Goal: Check status: Check status

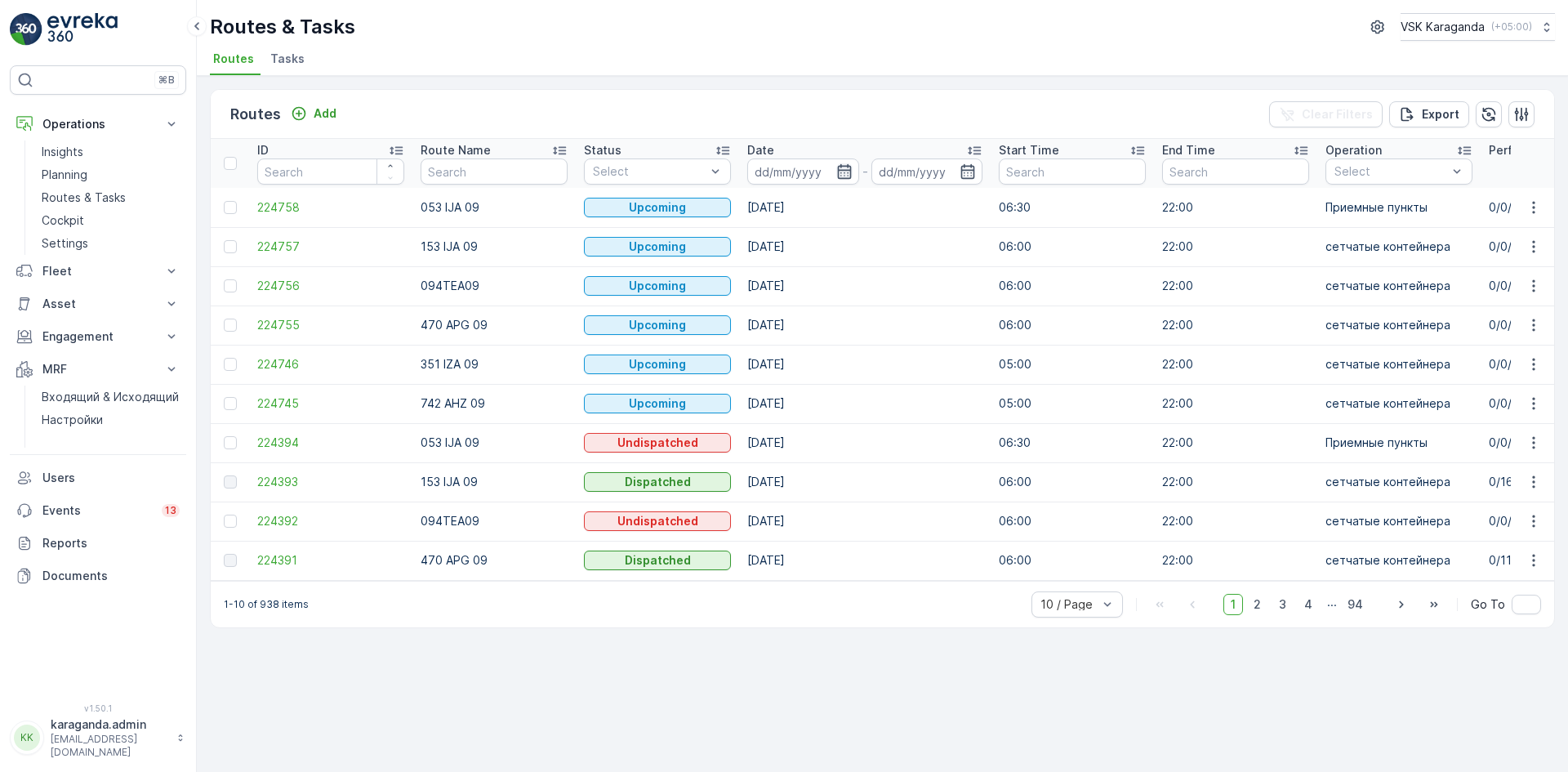
click at [841, 171] on icon "button" at bounding box center [843, 172] width 14 height 15
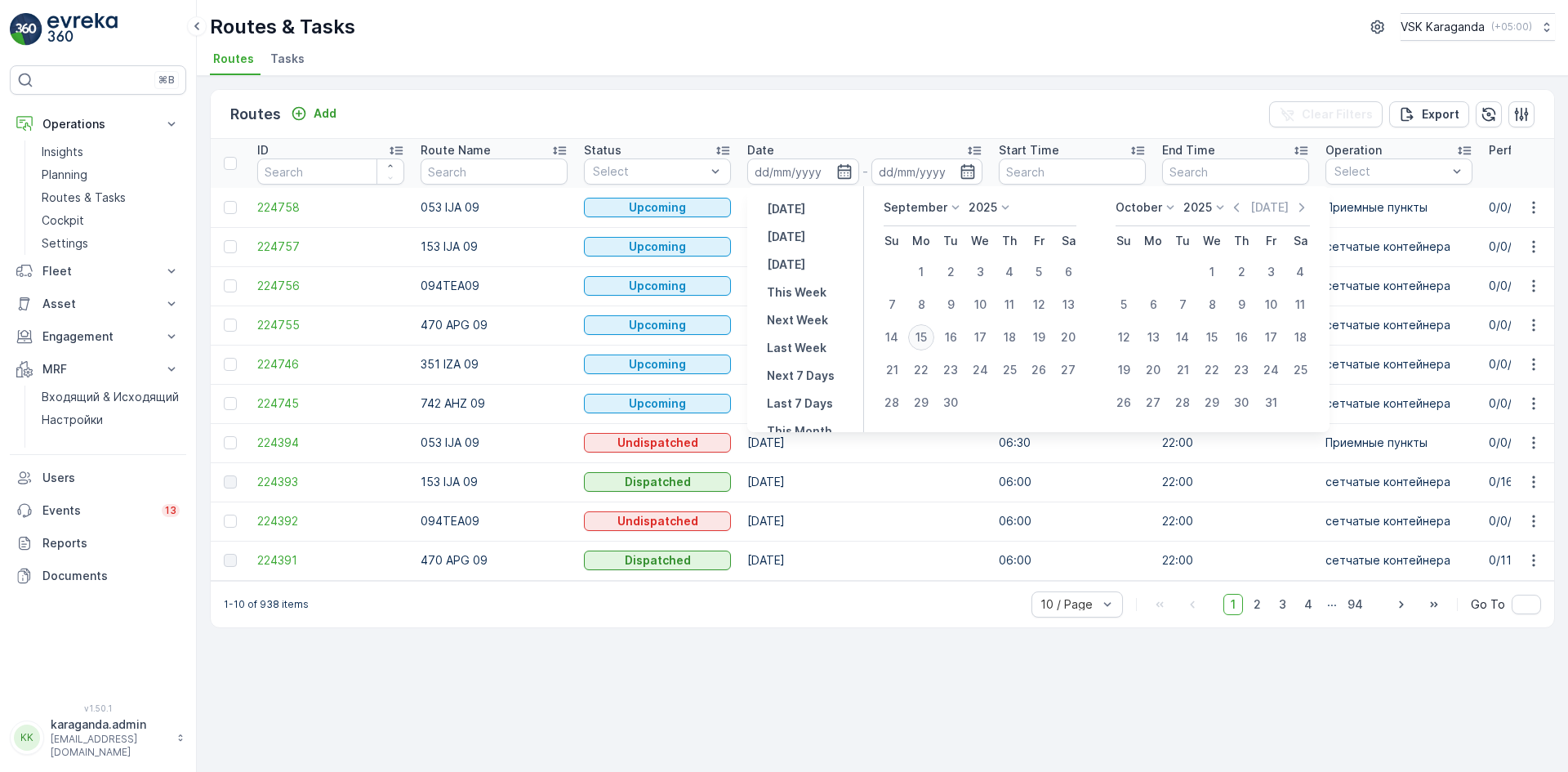
click at [919, 340] on div "15" at bounding box center [921, 338] width 26 height 26
type input "[DATE]"
click at [929, 334] on div "15" at bounding box center [921, 338] width 26 height 26
type input "[DATE]"
click at [927, 334] on div "15" at bounding box center [921, 338] width 26 height 26
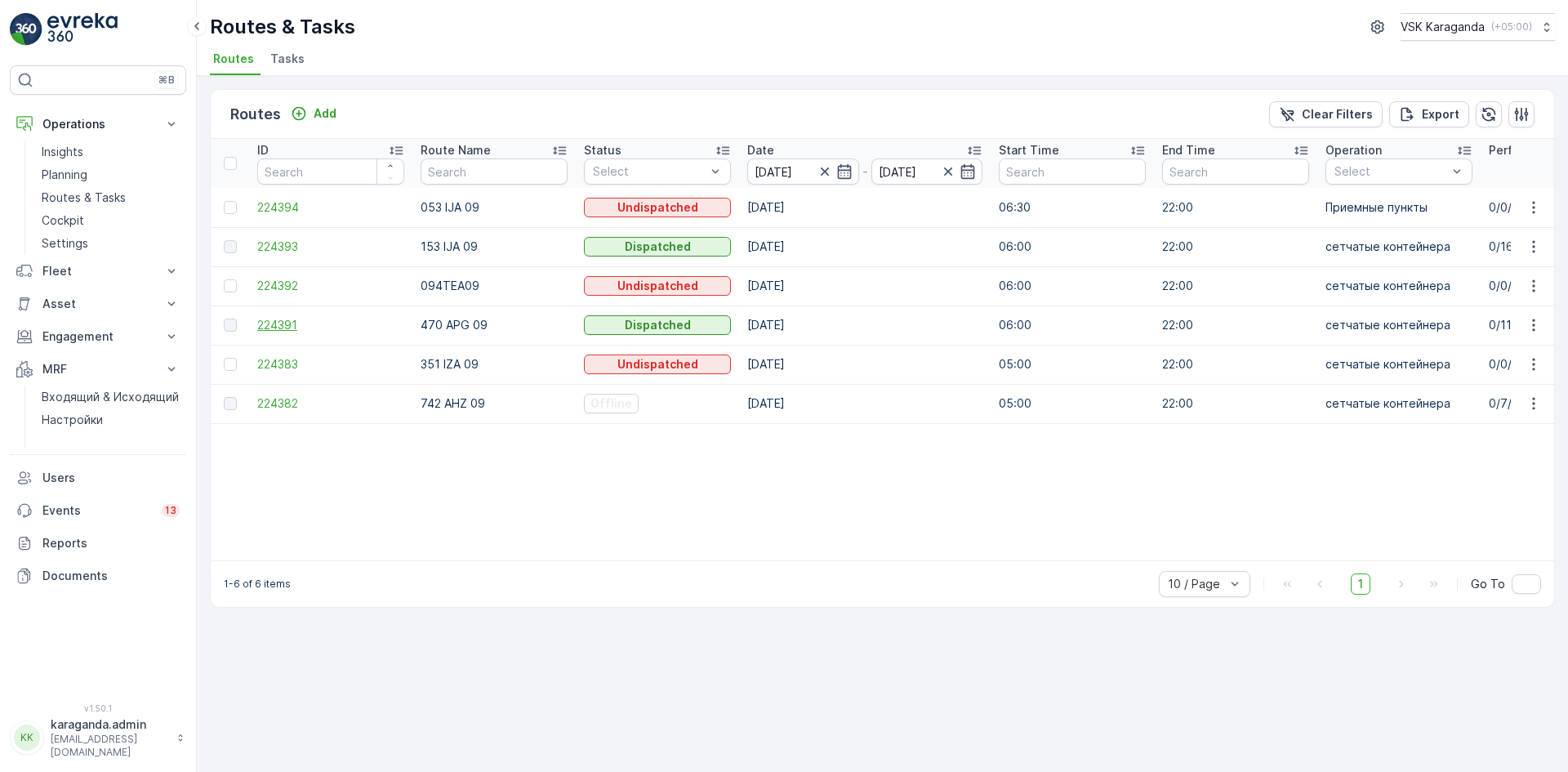
click at [289, 325] on span "224391" at bounding box center [330, 326] width 147 height 17
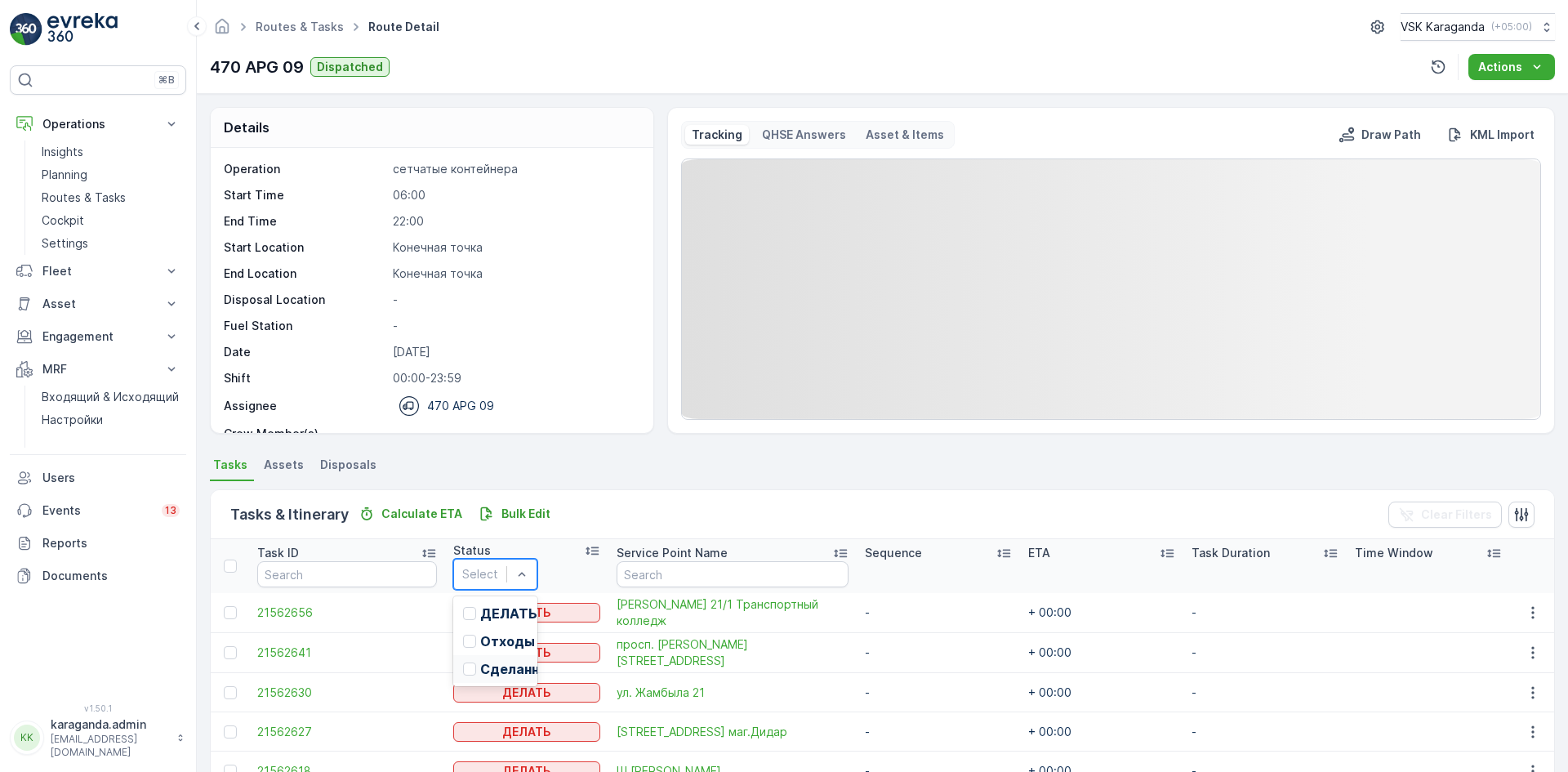
click at [502, 676] on p "Сделанный" at bounding box center [520, 669] width 78 height 15
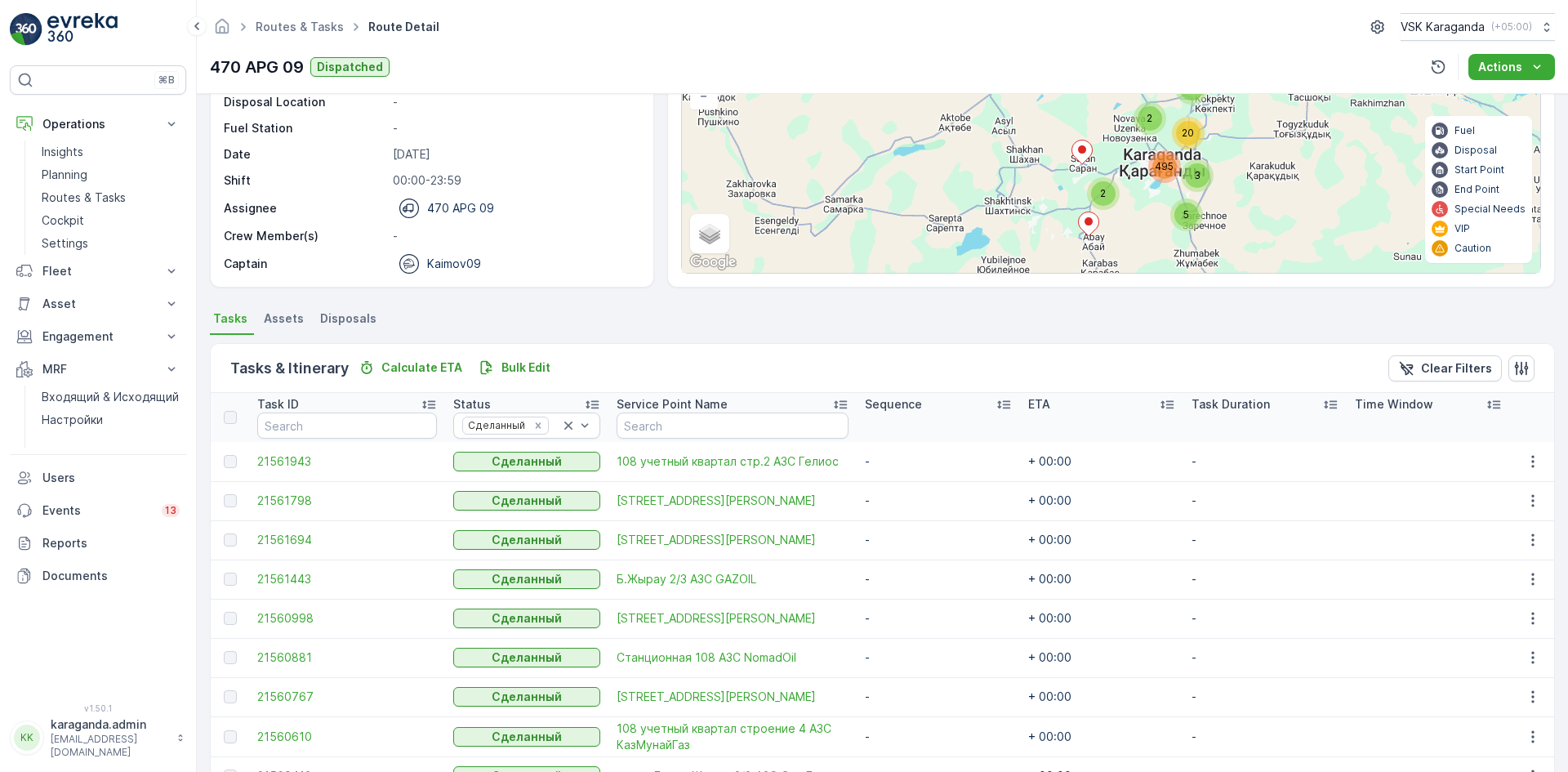
scroll to position [317, 0]
